Goal: Task Accomplishment & Management: Manage account settings

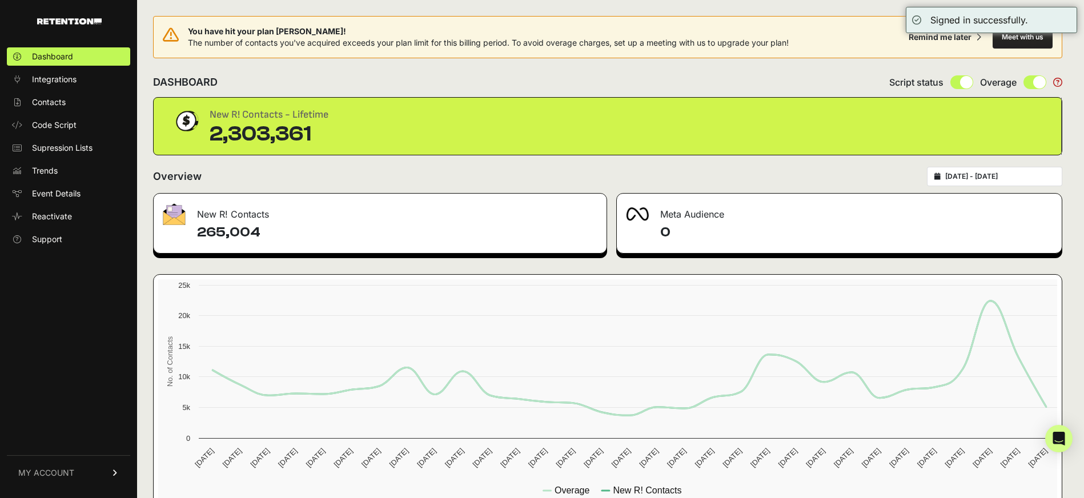
drag, startPoint x: 1006, startPoint y: 164, endPoint x: 1009, endPoint y: 171, distance: 8.2
click at [1008, 168] on div "You have hit your plan max! The number of contacts you've acquired exceeds your…" at bounding box center [607, 264] width 941 height 529
type input "2025-08-27"
type input "2025-09-26"
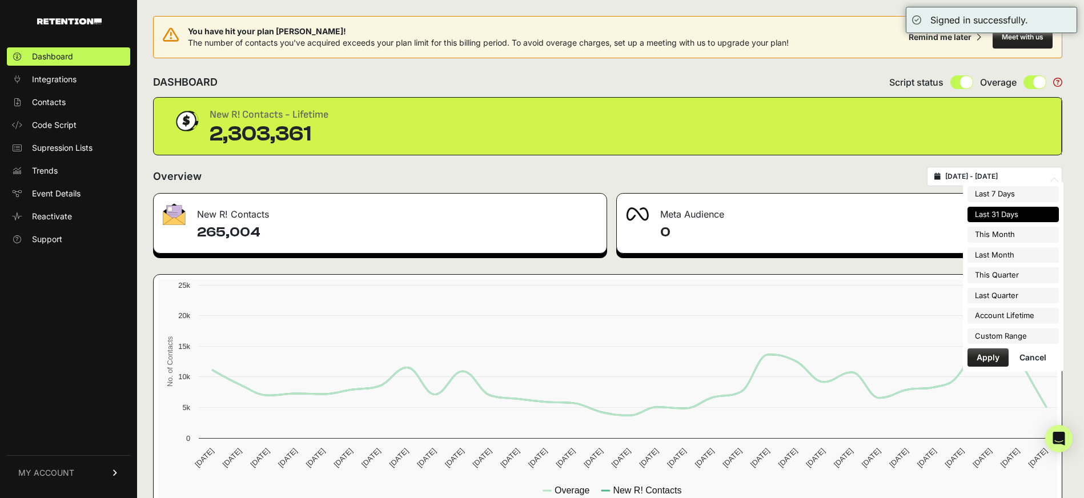
click at [1009, 172] on input "2025-08-27 - 2025-09-26" at bounding box center [1000, 176] width 110 height 9
type input "2025-09-01"
type input "2025-09-30"
type input "2025-08-01"
type input "2025-08-31"
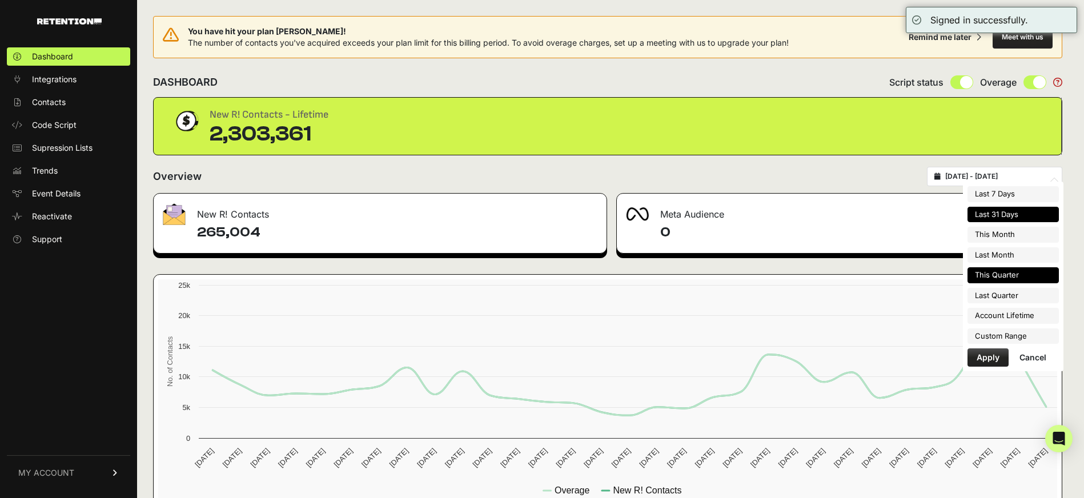
type input "2025-08-27"
type input "2025-09-26"
type input "2025-07-01"
type input "2025-09-30"
type input "2025-08-27"
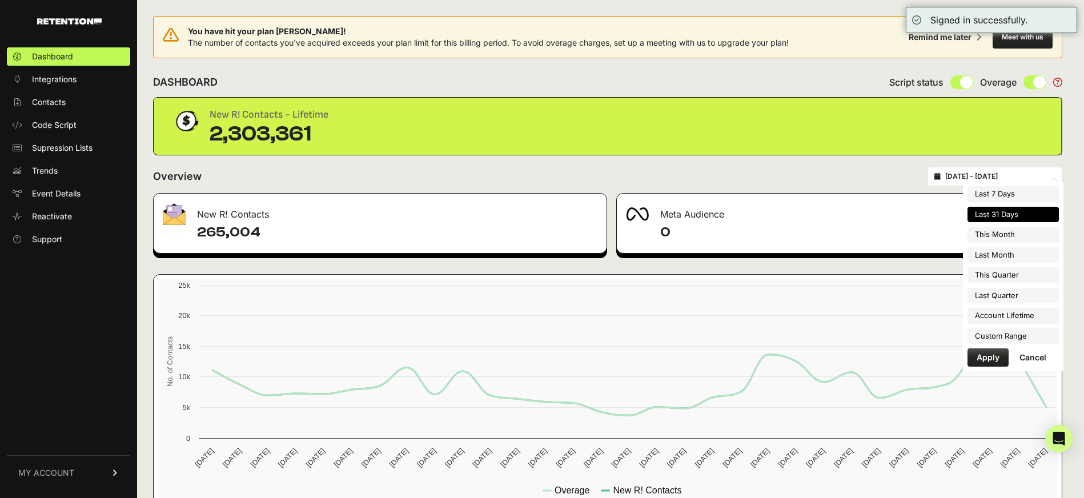
type input "2025-09-26"
type input "2025-04-01"
type input "2025-06-30"
type input "2025-08-27"
type input "2025-09-26"
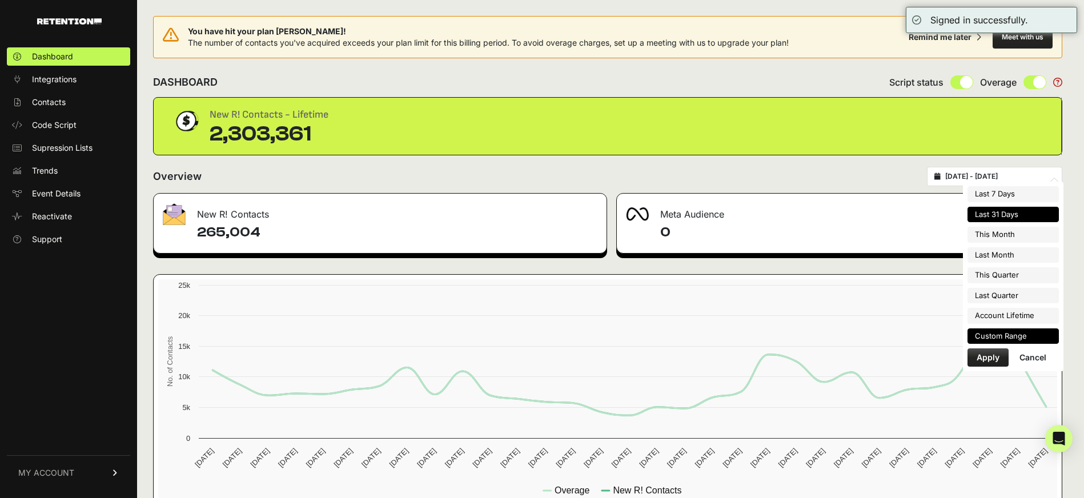
click at [990, 335] on li "Custom Range" at bounding box center [1012, 336] width 91 height 16
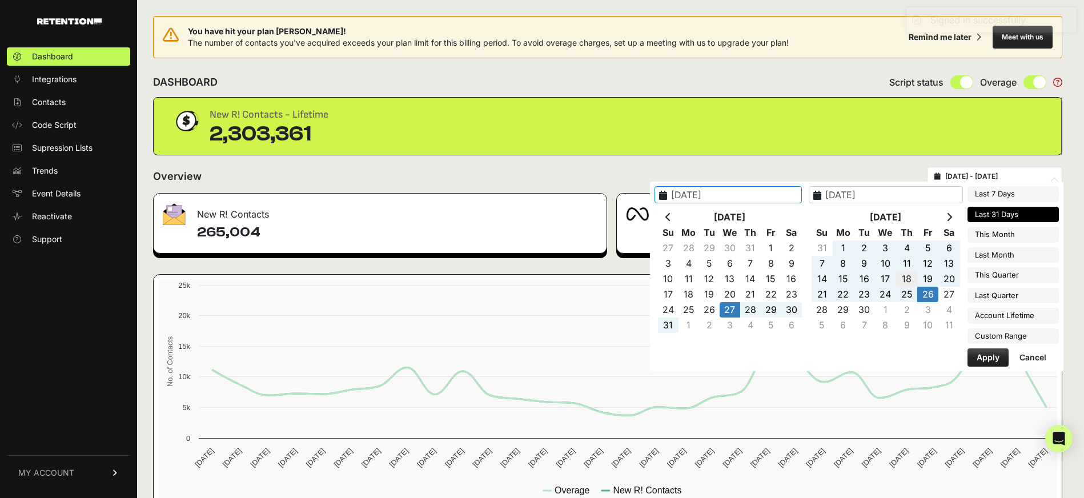
type input "2025-09-18"
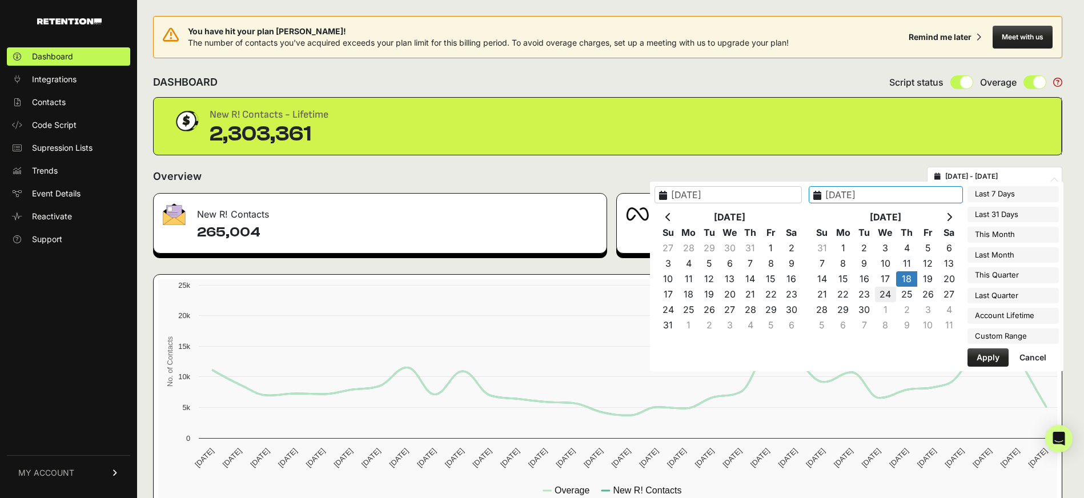
type input "2025-09-24"
type input "2025-09-18"
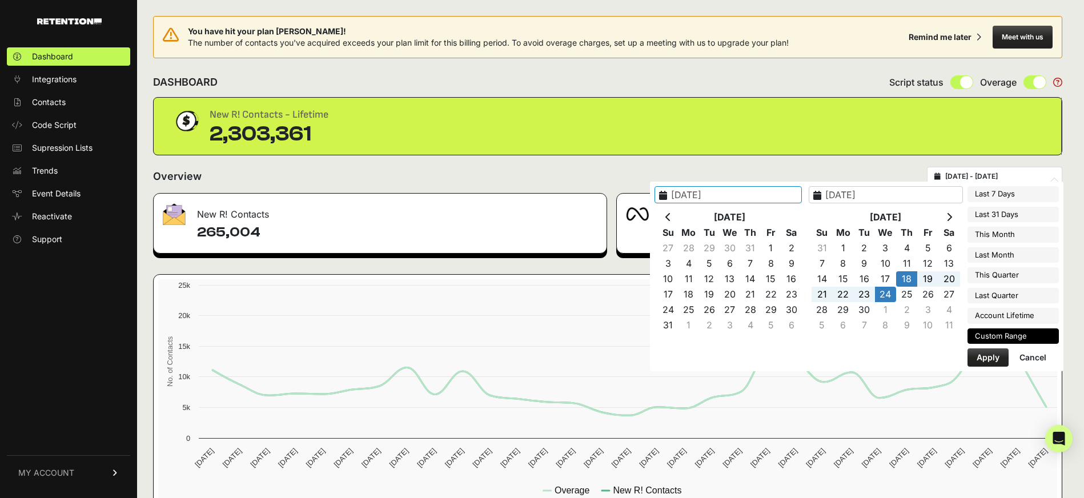
click at [970, 360] on button "Apply" at bounding box center [987, 357] width 41 height 18
type input "[DATE] - [DATE]"
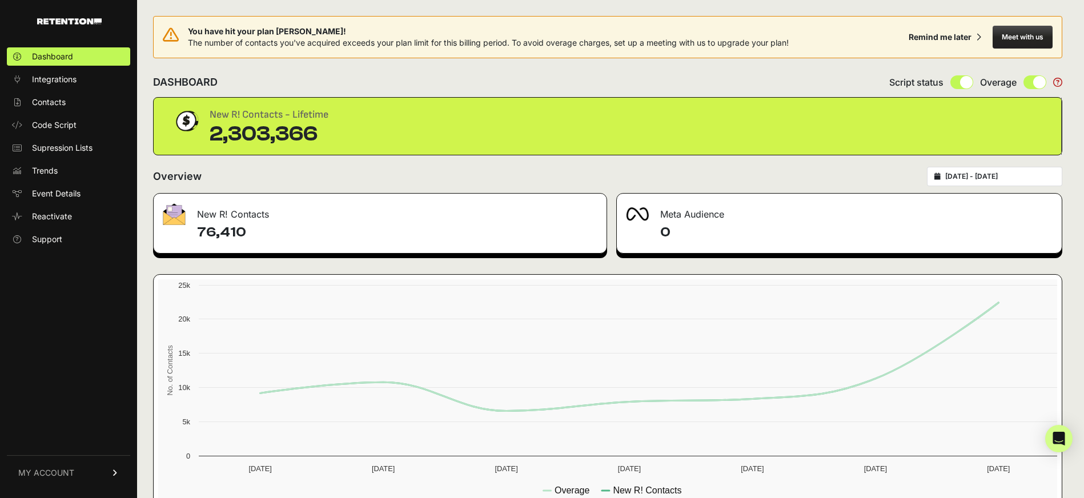
click at [74, 473] on link "MY ACCOUNT" at bounding box center [68, 472] width 123 height 35
click at [69, 476] on link "Sign Out" at bounding box center [68, 481] width 123 height 18
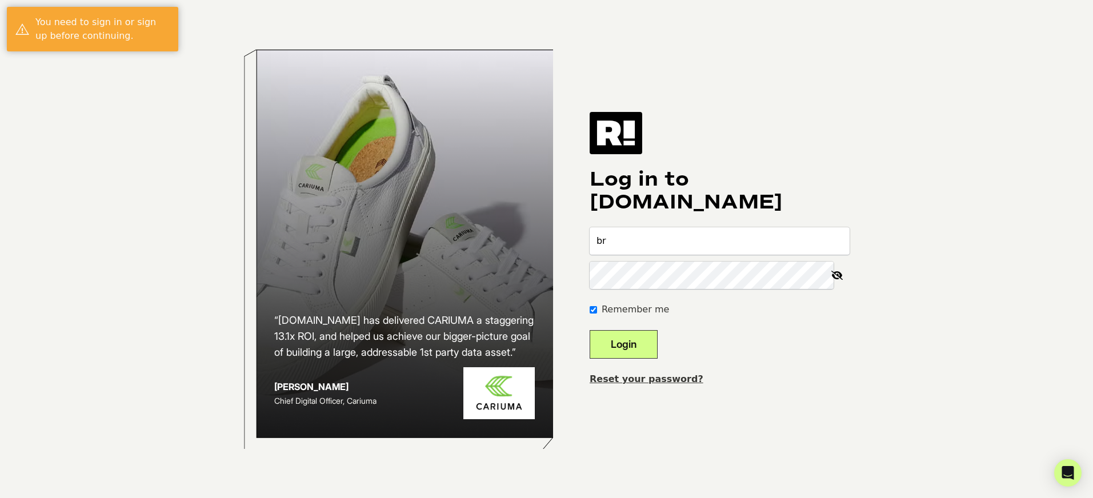
type input "bryan+ahoramismo@heavy.com"
click at [589, 330] on button "Login" at bounding box center [623, 344] width 68 height 29
